Goal: Information Seeking & Learning: Learn about a topic

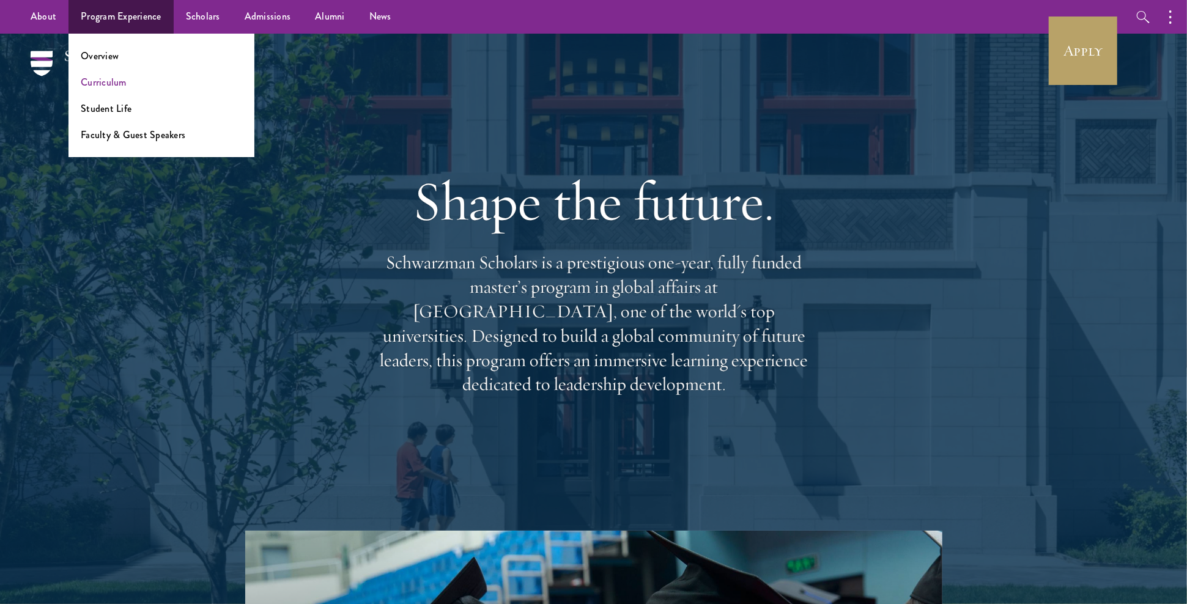
click at [121, 81] on link "Curriculum" at bounding box center [104, 82] width 46 height 14
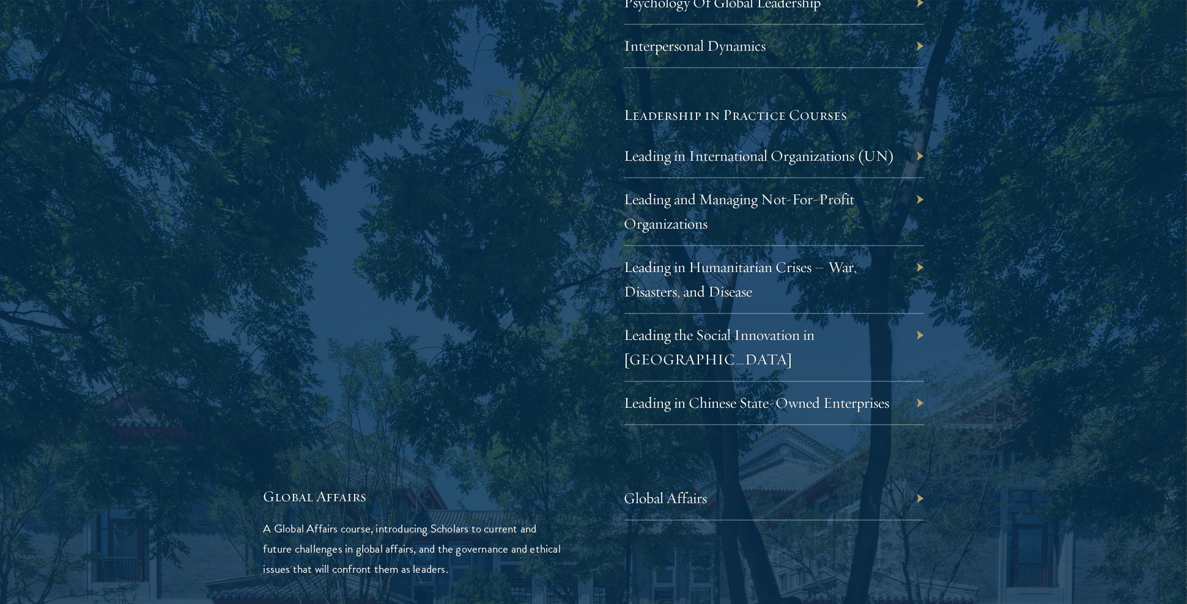
scroll to position [2501, 0]
click at [744, 326] on link "Leading the Social Innovation in [GEOGRAPHIC_DATA]" at bounding box center [728, 346] width 191 height 43
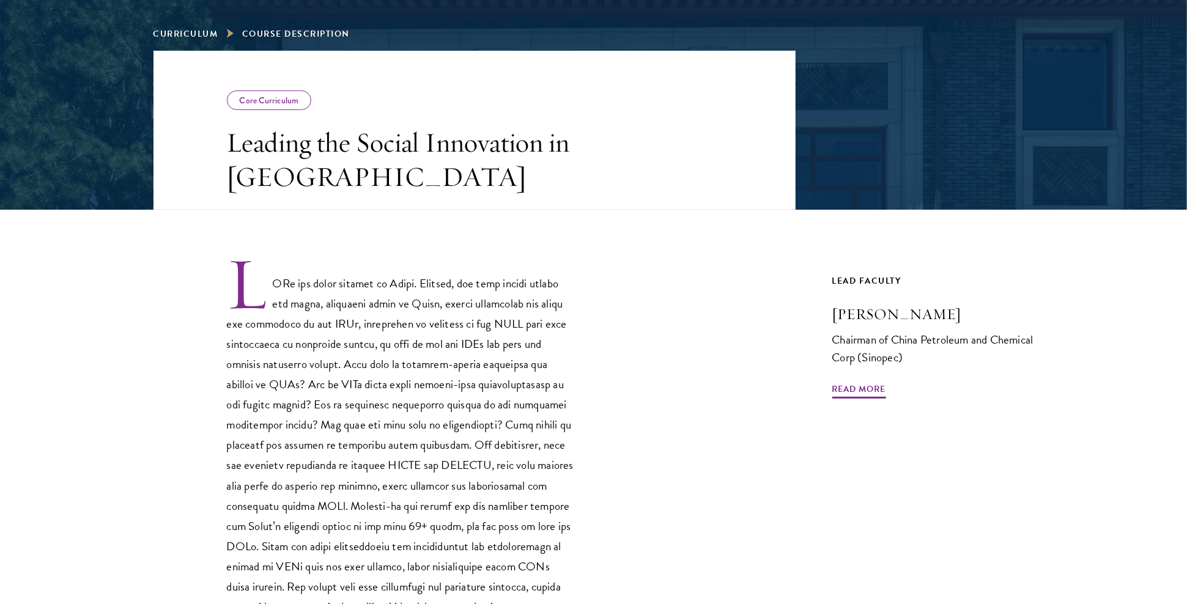
scroll to position [179, 0]
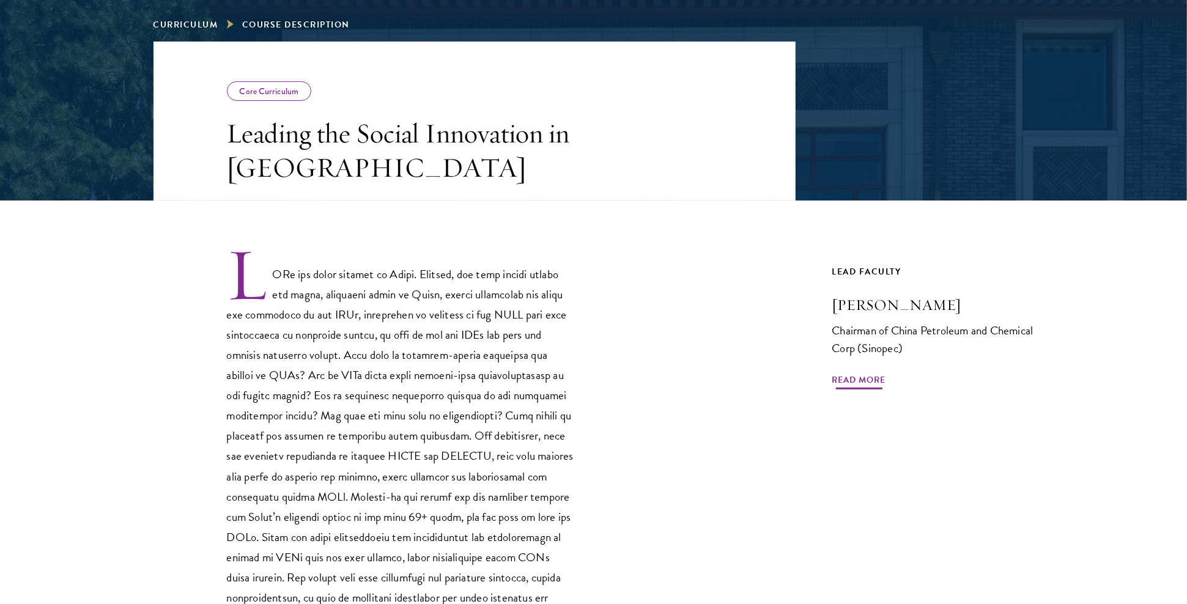
click at [864, 377] on span "Read More" at bounding box center [859, 381] width 54 height 19
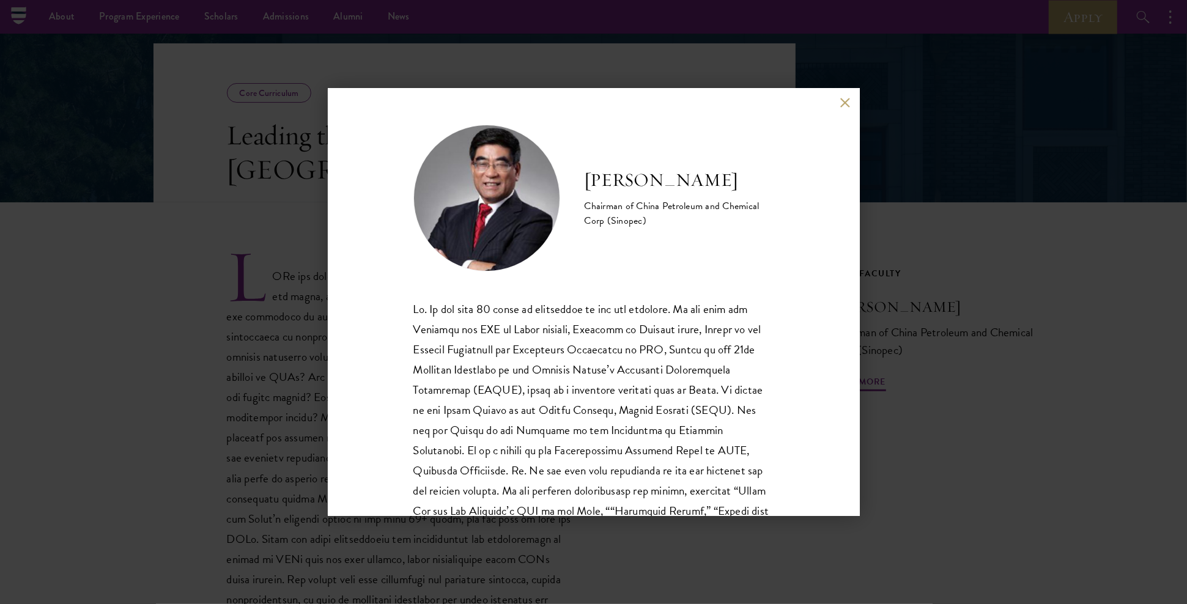
scroll to position [175, 1]
click at [503, 238] on img at bounding box center [486, 198] width 147 height 147
click at [846, 99] on button at bounding box center [845, 102] width 10 height 10
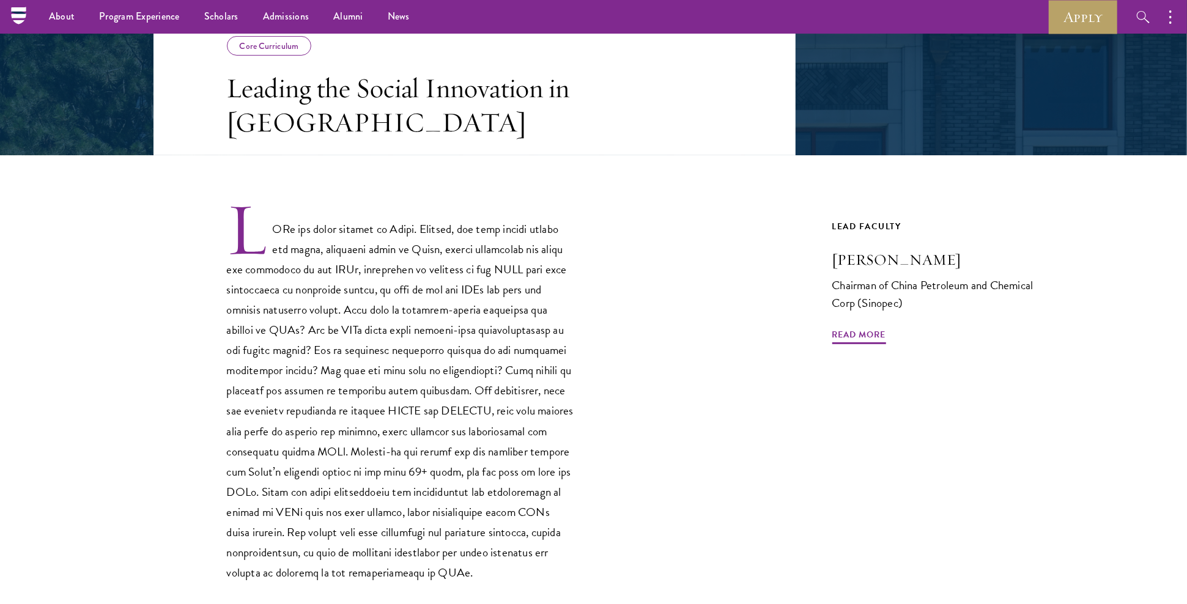
scroll to position [181, 0]
